Goal: Transaction & Acquisition: Download file/media

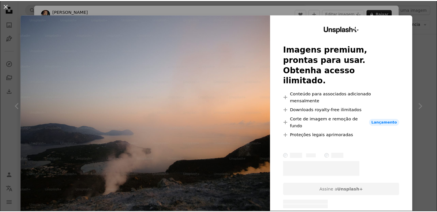
scroll to position [5588, 0]
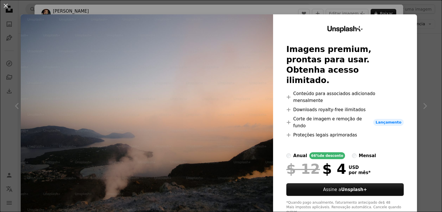
click at [415, 37] on div "An X shape Unsplash+ Imagens premium, prontas para usar. Obtenha acesso ilimita…" at bounding box center [221, 106] width 442 height 212
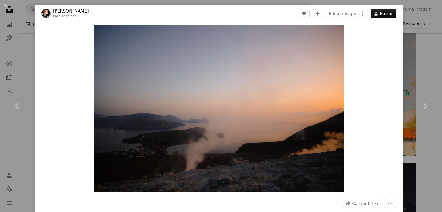
click at [424, 38] on div "An X shape Chevron left Chevron right [PERSON_NAME] Para Unsplash+ A heart A pl…" at bounding box center [221, 106] width 442 height 212
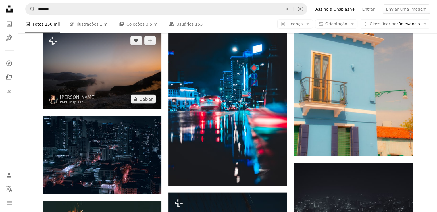
click at [146, 56] on img at bounding box center [102, 69] width 119 height 79
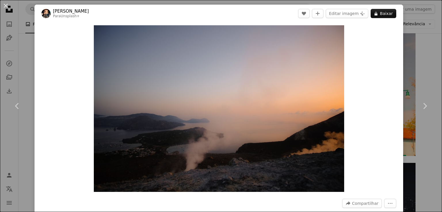
click at [413, 47] on div "An X shape Chevron left Chevron right [PERSON_NAME] Para Unsplash+ A heart A pl…" at bounding box center [221, 106] width 442 height 212
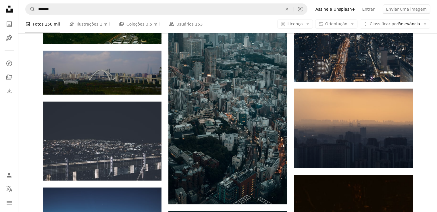
scroll to position [5921, 0]
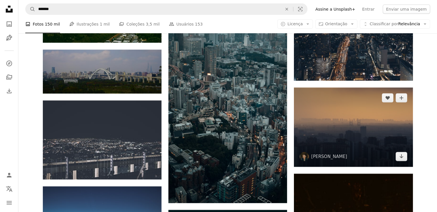
click at [399, 119] on img at bounding box center [353, 127] width 119 height 79
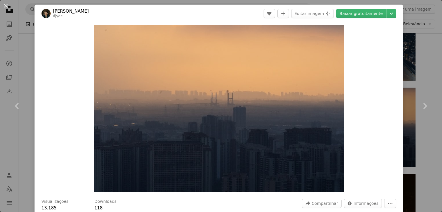
click at [403, 59] on div "An X shape Chevron left Chevron right [PERSON_NAME] djyde A heart A plus sign E…" at bounding box center [221, 106] width 442 height 212
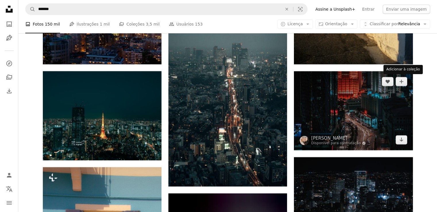
scroll to position [6393, 0]
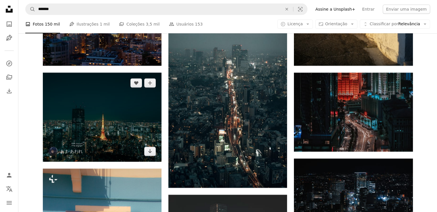
click at [116, 101] on img at bounding box center [102, 117] width 119 height 89
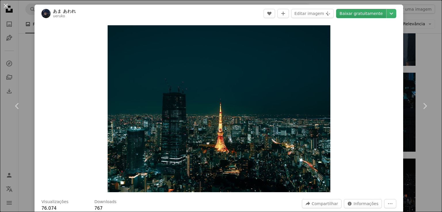
click at [361, 13] on link "Baixar gratuitamente" at bounding box center [361, 13] width 50 height 9
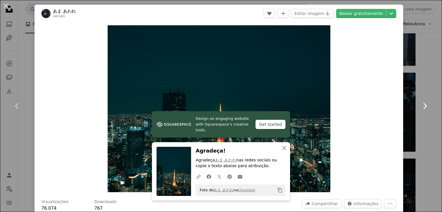
click at [428, 114] on link "Chevron right" at bounding box center [424, 106] width 35 height 55
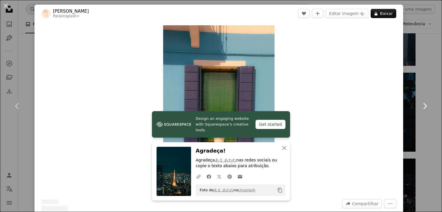
click at [426, 86] on link "Chevron right" at bounding box center [424, 106] width 35 height 55
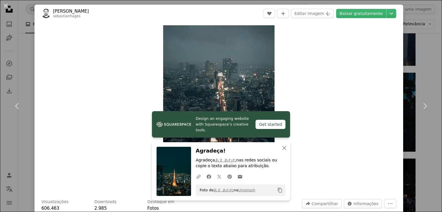
click at [414, 64] on div "An X shape Chevron left Chevron right Design an engaging website with Squarespa…" at bounding box center [221, 106] width 442 height 212
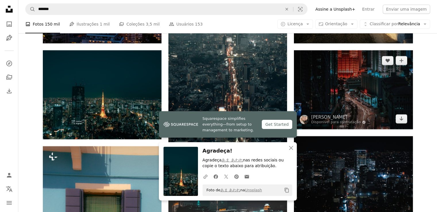
scroll to position [6416, 0]
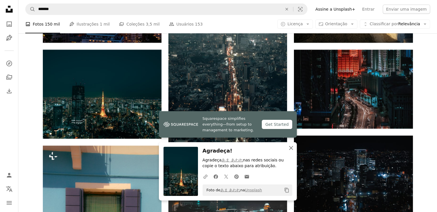
click at [293, 145] on icon "An X shape" at bounding box center [291, 148] width 7 height 7
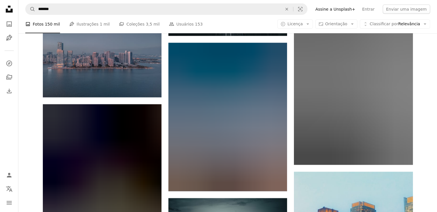
scroll to position [10316, 0]
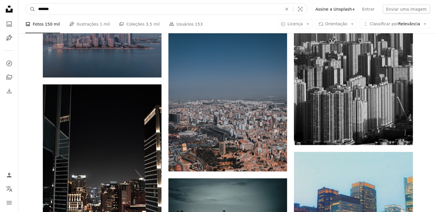
click at [166, 8] on input "*******" at bounding box center [157, 9] width 245 height 11
type input "*"
type input "******"
click at [26, 4] on button "A magnifying glass" at bounding box center [31, 9] width 10 height 11
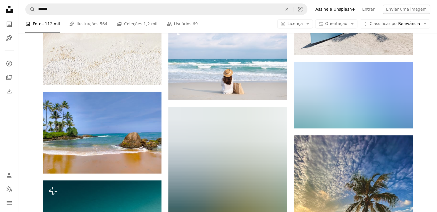
scroll to position [414, 0]
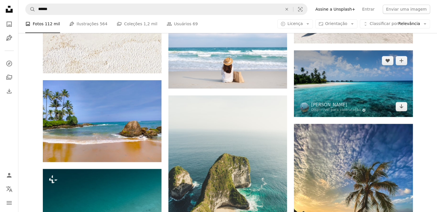
click at [367, 66] on img at bounding box center [353, 83] width 119 height 67
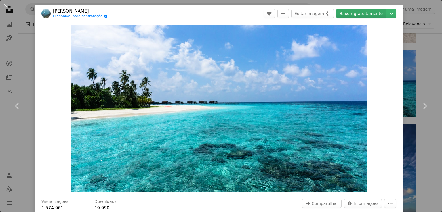
drag, startPoint x: 330, startPoint y: 62, endPoint x: 354, endPoint y: 10, distance: 57.6
click at [354, 10] on link "Baixar gratuitamente" at bounding box center [361, 13] width 50 height 9
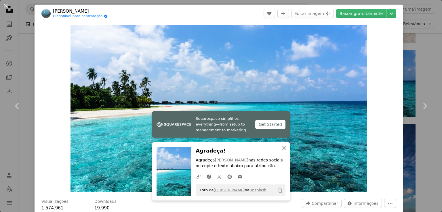
click at [406, 45] on div "An X shape Chevron left Chevron right Squarespace simplifies everything—from se…" at bounding box center [221, 106] width 442 height 212
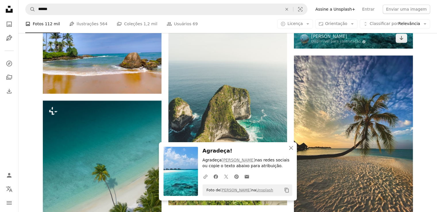
scroll to position [483, 0]
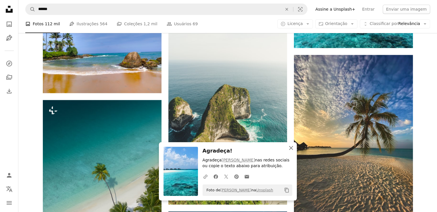
click at [293, 150] on icon "An X shape" at bounding box center [291, 148] width 7 height 7
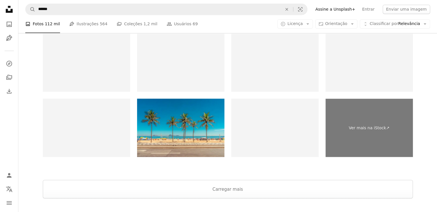
scroll to position [1035, 0]
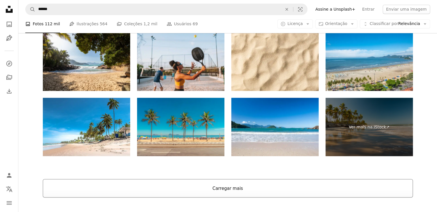
click at [270, 189] on button "Carregar mais" at bounding box center [228, 188] width 370 height 18
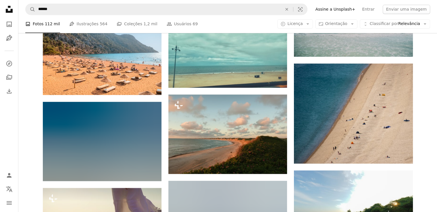
scroll to position [7408, 0]
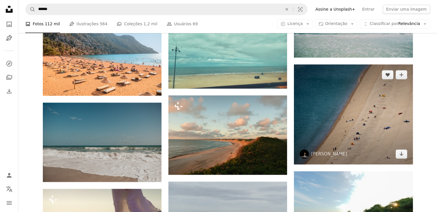
click at [375, 114] on img at bounding box center [353, 114] width 119 height 100
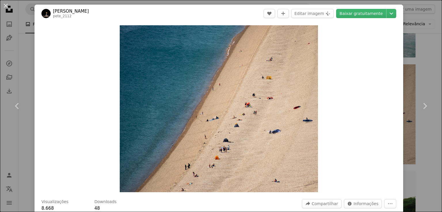
click at [407, 58] on div "An X shape Chevron left Chevron right Pete F pete_2112 A heart A plus sign Edit…" at bounding box center [221, 106] width 442 height 212
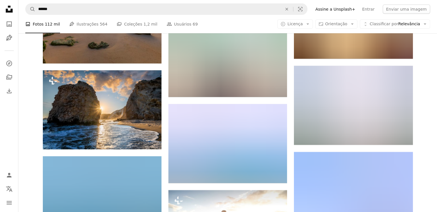
scroll to position [10411, 0]
